Goal: Entertainment & Leisure: Consume media (video, audio)

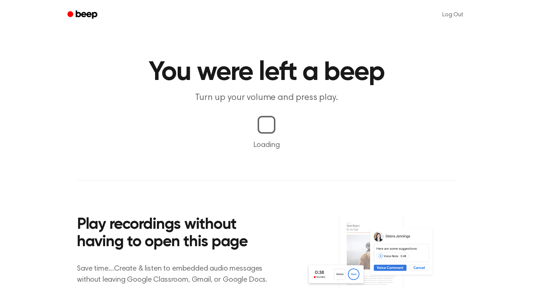
click at [309, 135] on main "You were left a beep Turn up your volume and press play. Loading Play recording…" at bounding box center [266, 173] width 533 height 347
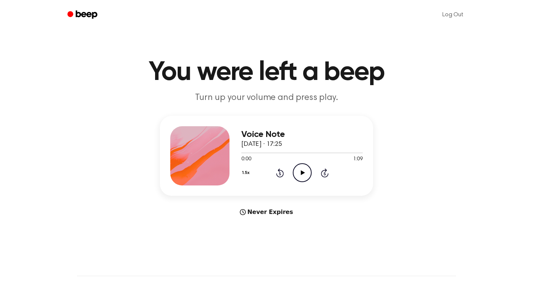
click at [301, 177] on icon "Play Audio" at bounding box center [302, 172] width 19 height 19
click at [248, 172] on button "1.5x" at bounding box center [246, 173] width 11 height 13
click at [256, 227] on div "1.2x" at bounding box center [255, 231] width 28 height 14
click at [298, 176] on icon "Play Audio" at bounding box center [302, 172] width 19 height 19
click at [301, 169] on icon "Play Audio" at bounding box center [302, 172] width 19 height 19
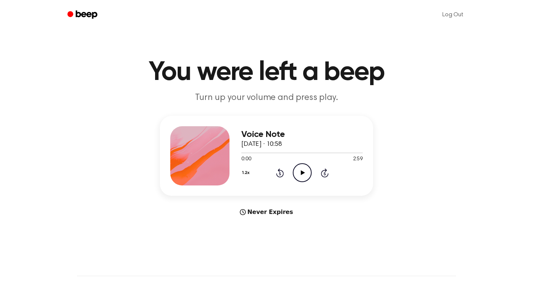
click at [300, 173] on icon "Play Audio" at bounding box center [302, 172] width 19 height 19
click at [295, 154] on div at bounding box center [301, 153] width 121 height 6
click at [283, 153] on div at bounding box center [301, 153] width 121 height 6
click at [278, 154] on div at bounding box center [301, 153] width 121 height 6
click at [271, 154] on div at bounding box center [301, 153] width 121 height 6
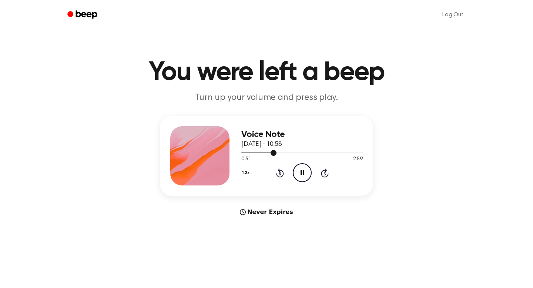
click at [263, 154] on div at bounding box center [301, 153] width 121 height 6
click at [266, 153] on span at bounding box center [269, 153] width 6 height 6
click at [260, 154] on div at bounding box center [301, 153] width 121 height 6
